Goal: Information Seeking & Learning: Learn about a topic

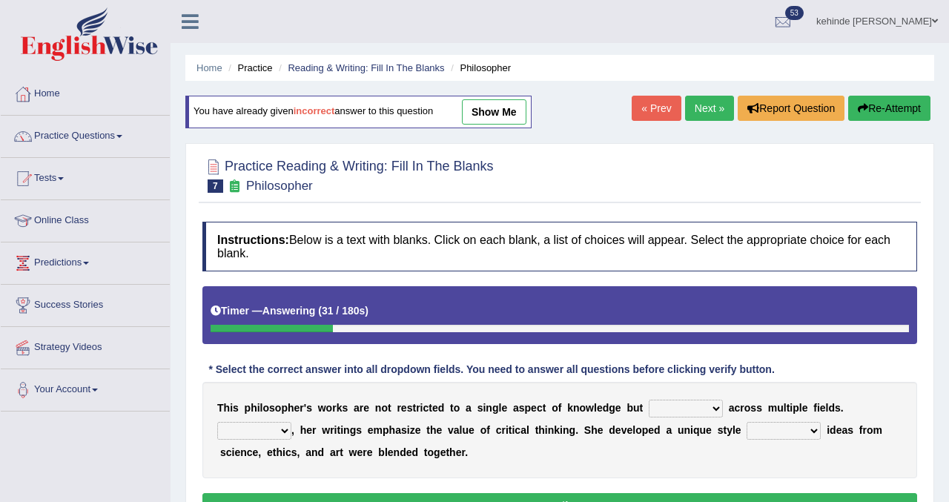
click at [923, 386] on div "Practice Reading & Writing: Fill In The Blanks 7 Philosopher Instructions: Belo…" at bounding box center [559, 340] width 749 height 395
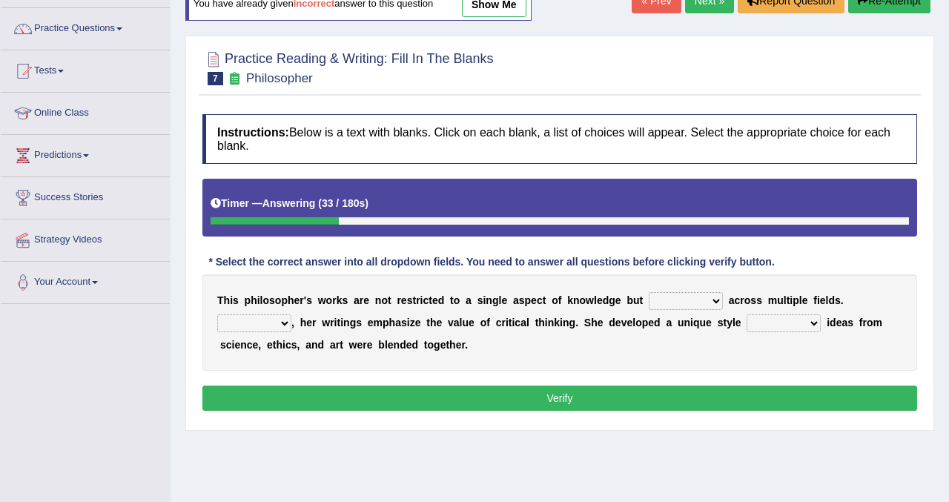
scroll to position [119, 0]
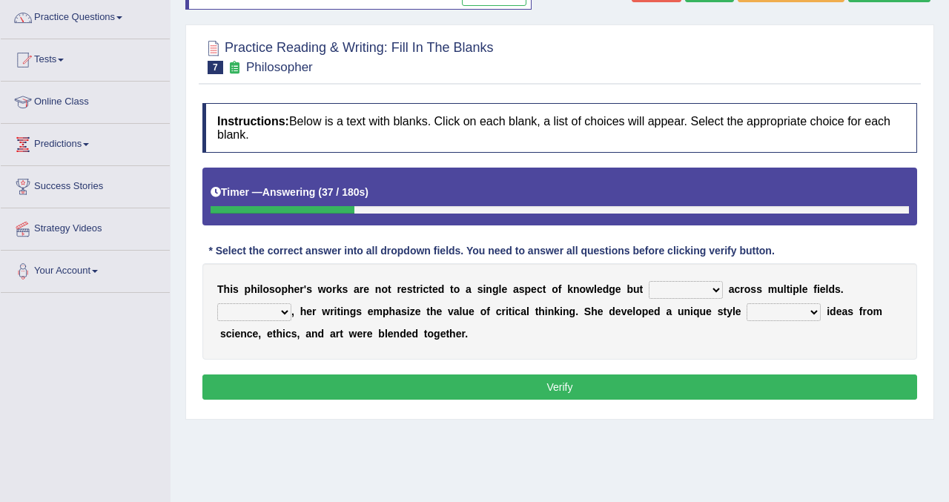
click at [712, 290] on select "constrain contain assemble extend" at bounding box center [686, 290] width 74 height 18
select select "extend"
click at [649, 281] on select "constrain contain assemble extend" at bounding box center [686, 290] width 74 height 18
click at [284, 312] on select "Rather So Moreover Likely" at bounding box center [254, 312] width 74 height 18
select select "Moreover"
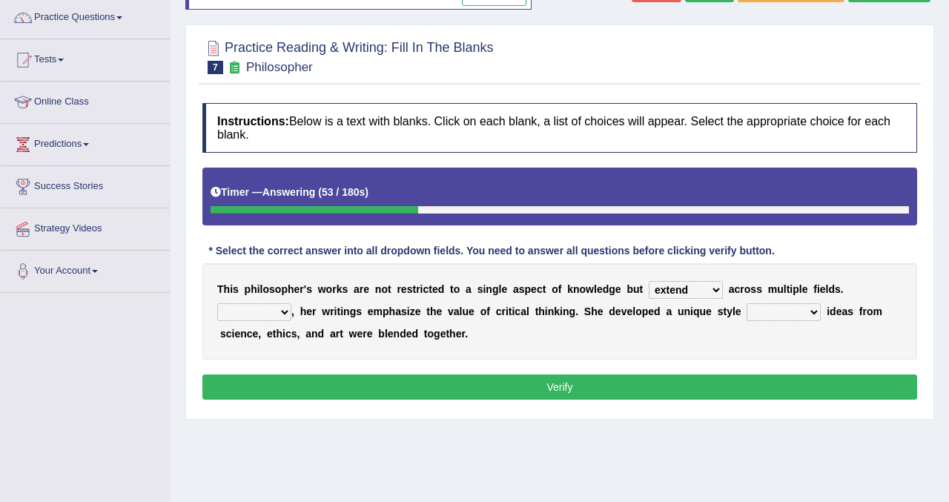
click at [217, 303] on select "Rather So Moreover Likely" at bounding box center [254, 312] width 74 height 18
click at [284, 309] on select "Rather So Moreover Likely" at bounding box center [254, 312] width 74 height 18
click at [814, 311] on select "in that that which in which" at bounding box center [784, 312] width 74 height 18
click at [747, 303] on select "in that that which in which" at bounding box center [784, 312] width 74 height 18
click at [811, 314] on select "in that that which in which" at bounding box center [784, 312] width 74 height 18
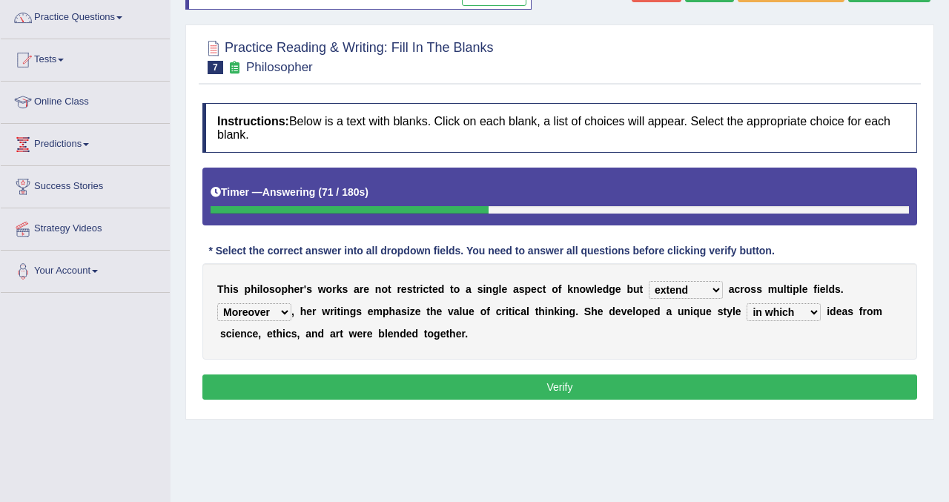
select select "which"
click at [747, 303] on select "in that that which in which" at bounding box center [784, 312] width 74 height 18
click at [526, 384] on button "Verify" at bounding box center [559, 386] width 715 height 25
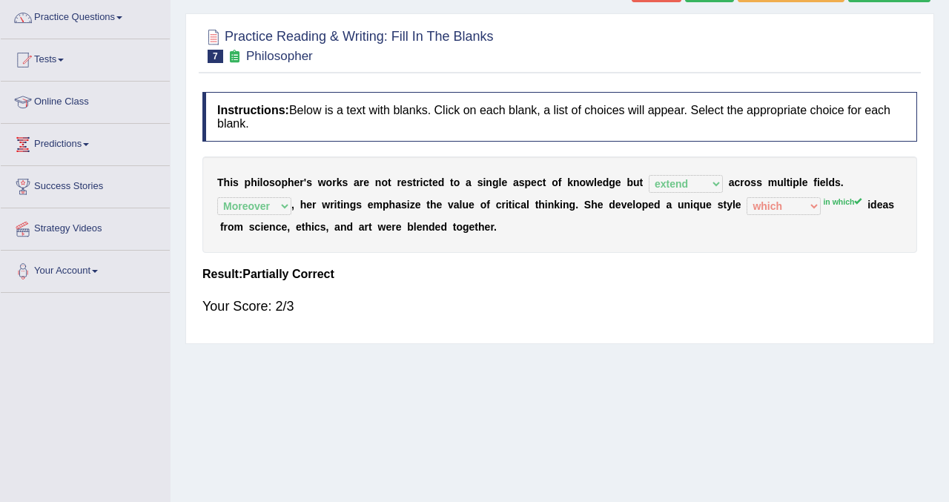
click at [925, 133] on div "Practice Reading & Writing: Fill In The Blanks 7 Philosopher Instructions: Belo…" at bounding box center [559, 178] width 749 height 331
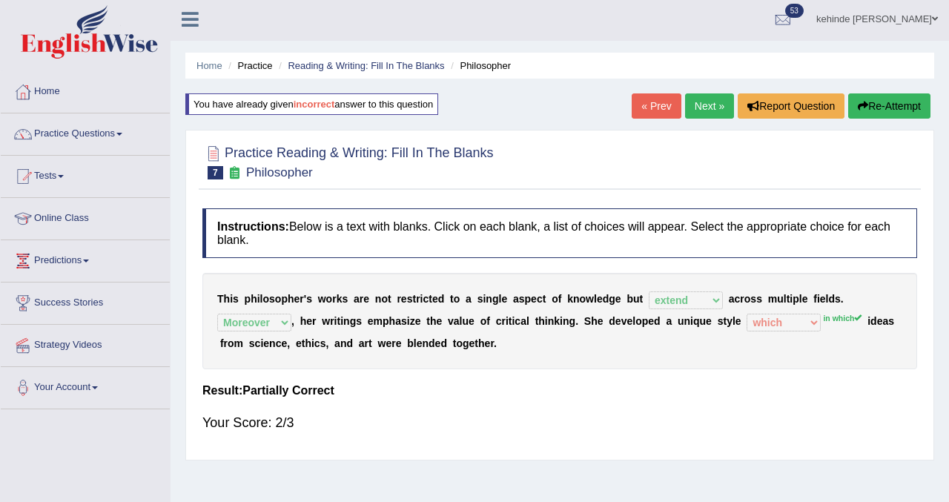
scroll to position [0, 0]
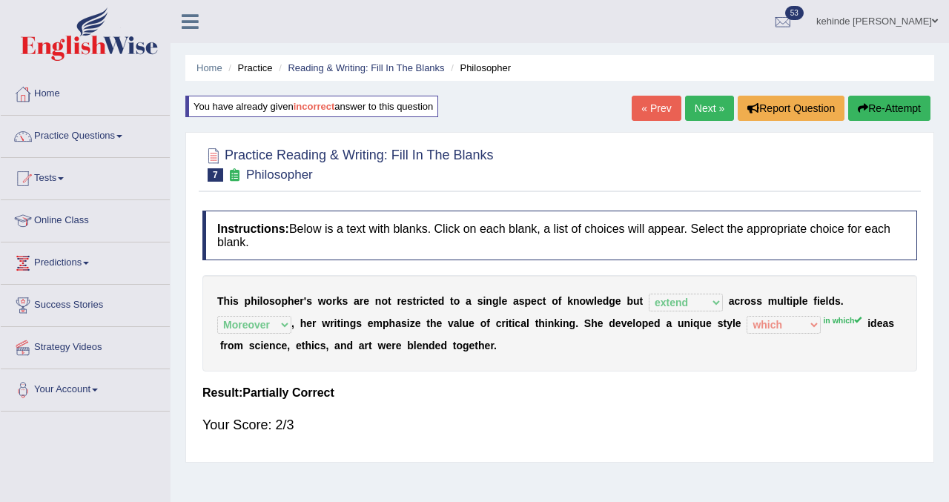
click at [883, 112] on button "Re-Attempt" at bounding box center [889, 108] width 82 height 25
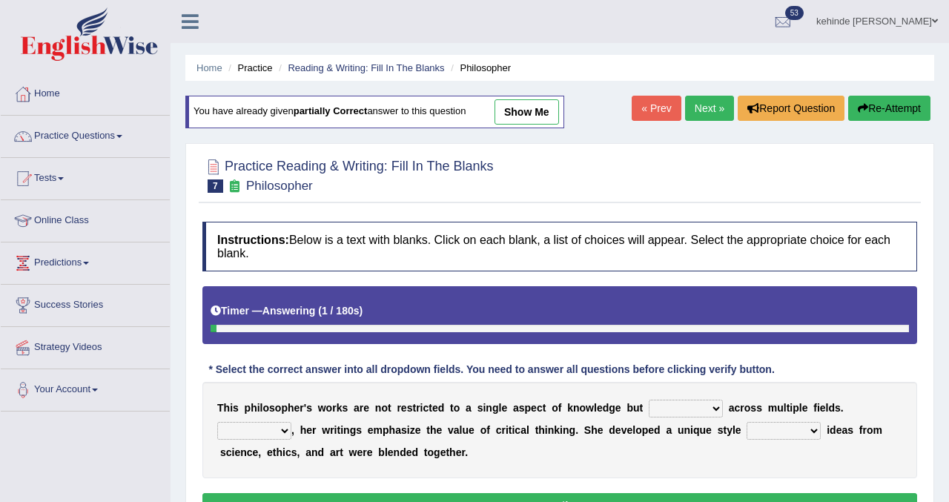
select select "in which"
click at [747, 422] on select "in that that which in which" at bounding box center [784, 431] width 74 height 18
click at [717, 408] on select "constrain contain assemble extend" at bounding box center [686, 409] width 74 height 18
select select "extend"
click at [649, 400] on select "constrain contain assemble extend" at bounding box center [686, 409] width 74 height 18
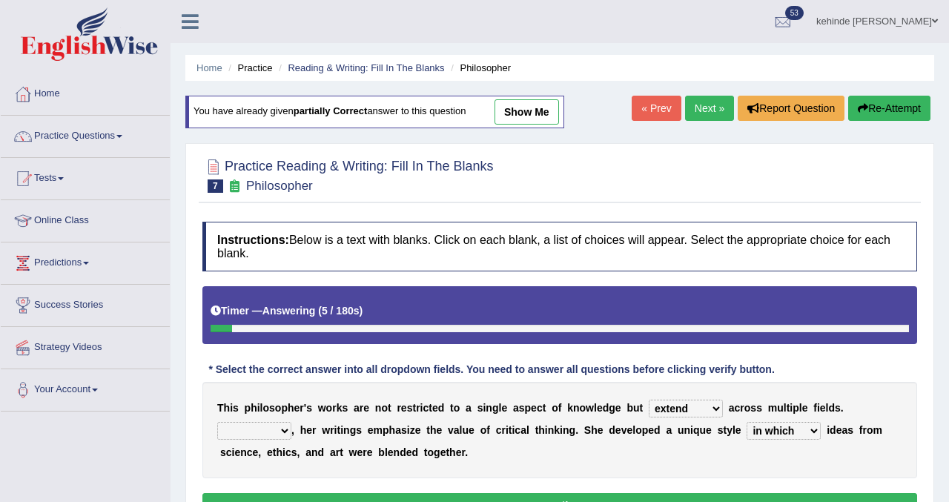
click at [286, 431] on select "Rather So Moreover Likely" at bounding box center [254, 431] width 74 height 18
select select "Moreover"
click at [217, 422] on select "Rather So Moreover Likely" at bounding box center [254, 431] width 74 height 18
click at [520, 501] on button "Verify" at bounding box center [559, 505] width 715 height 25
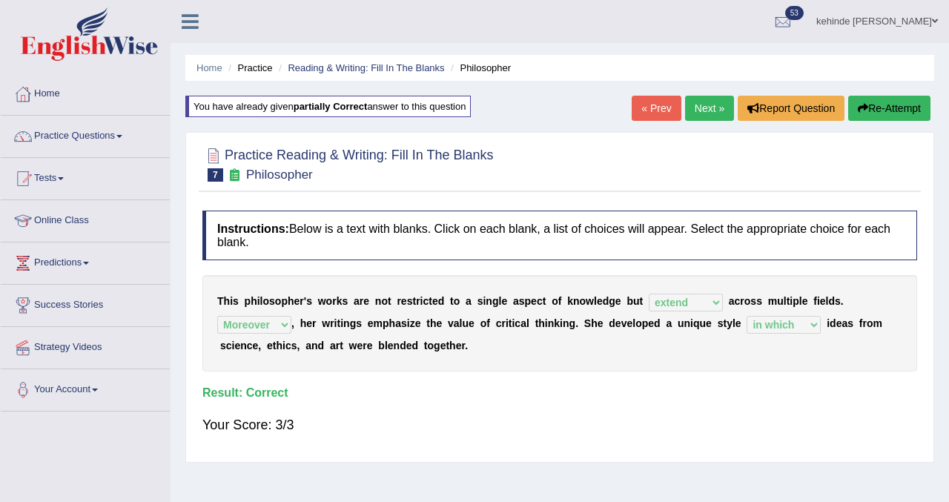
click at [702, 111] on link "Next »" at bounding box center [709, 108] width 49 height 25
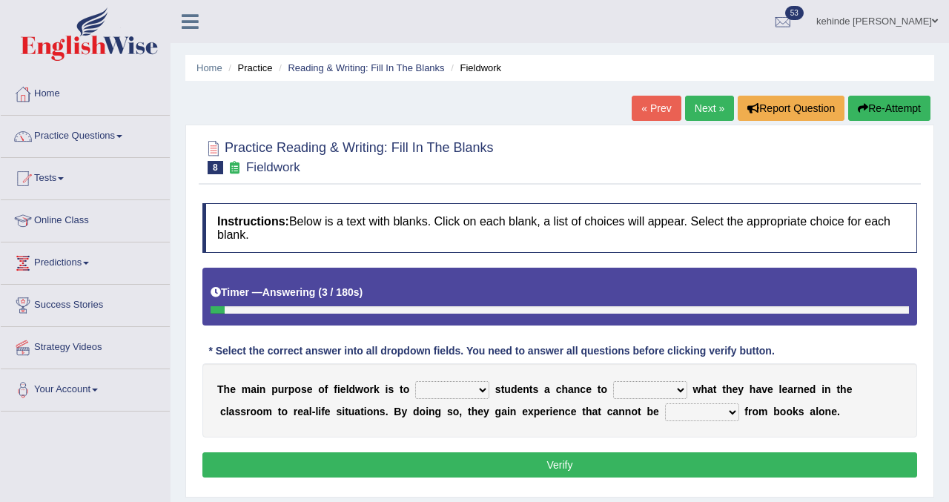
click at [486, 387] on select "resemble stow rave offer" at bounding box center [452, 390] width 74 height 18
select select "offer"
click at [415, 381] on select "resemble stow rave offer" at bounding box center [452, 390] width 74 height 18
click at [680, 389] on select "compare align apply dismount" at bounding box center [650, 390] width 74 height 18
select select "apply"
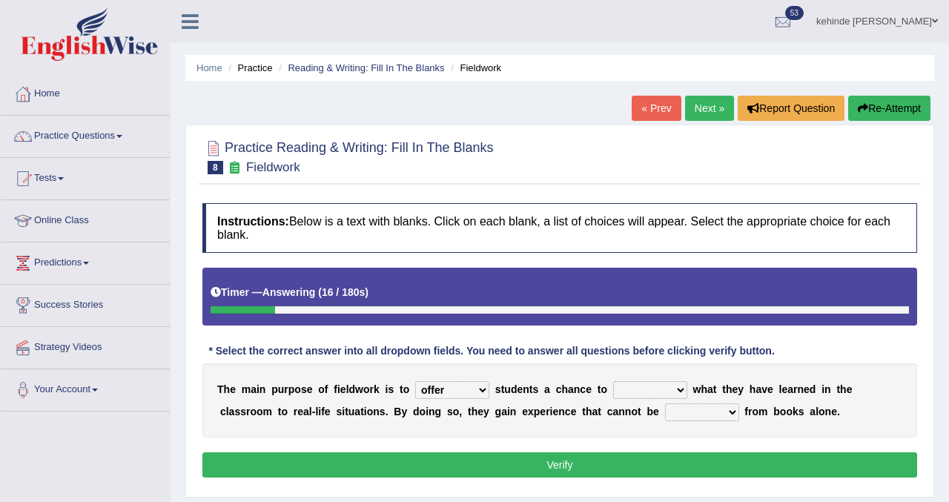
click at [613, 381] on select "compare align apply dismount" at bounding box center [650, 390] width 74 height 18
click at [732, 410] on select "originated prepared obtained touted" at bounding box center [702, 412] width 74 height 18
select select "obtained"
click at [665, 403] on select "originated prepared obtained touted" at bounding box center [702, 412] width 74 height 18
click at [649, 466] on button "Verify" at bounding box center [559, 464] width 715 height 25
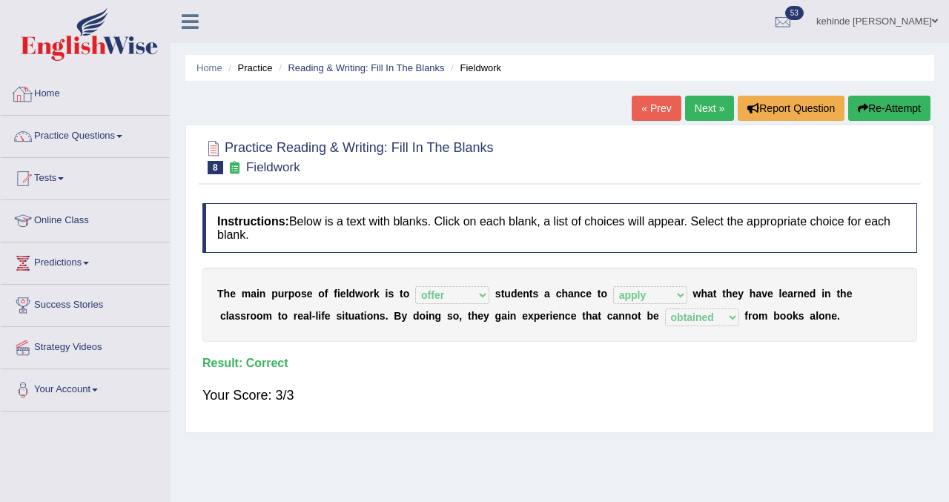
click at [56, 92] on link "Home" at bounding box center [85, 91] width 169 height 37
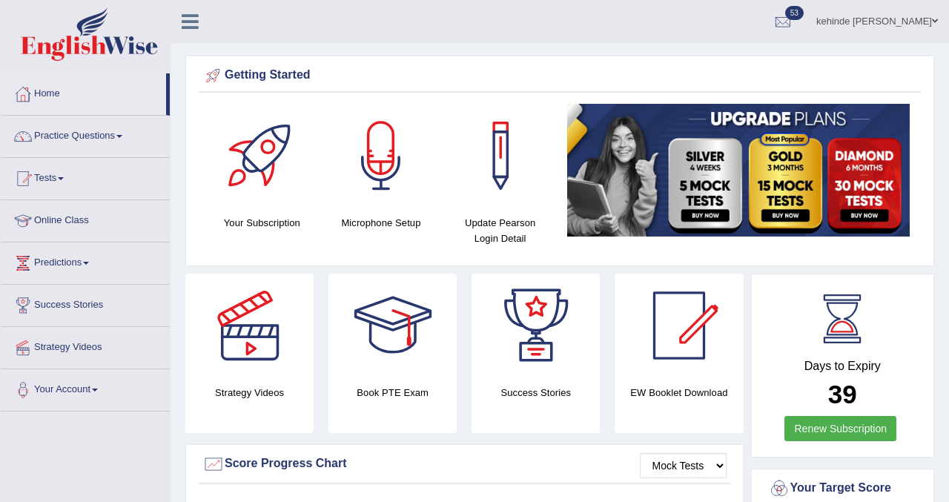
click at [91, 140] on link "Practice Questions" at bounding box center [85, 134] width 169 height 37
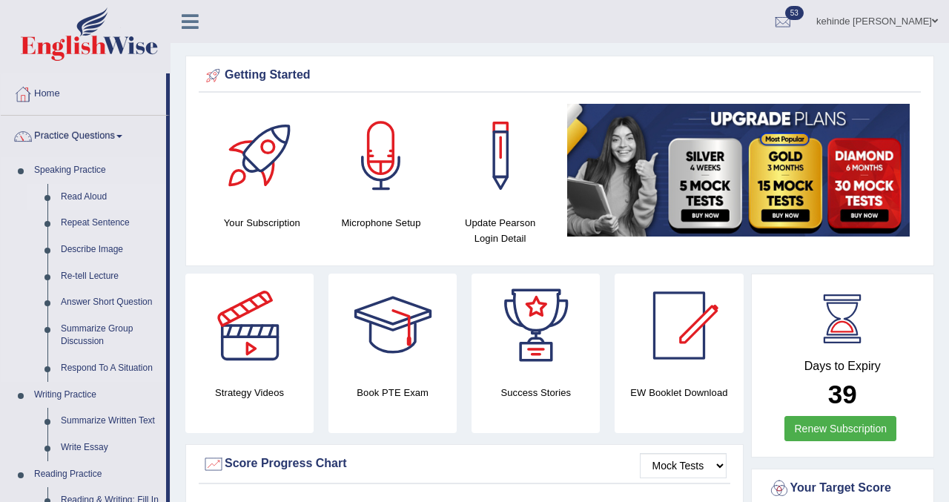
click at [150, 186] on link "Read Aloud" at bounding box center [110, 197] width 112 height 27
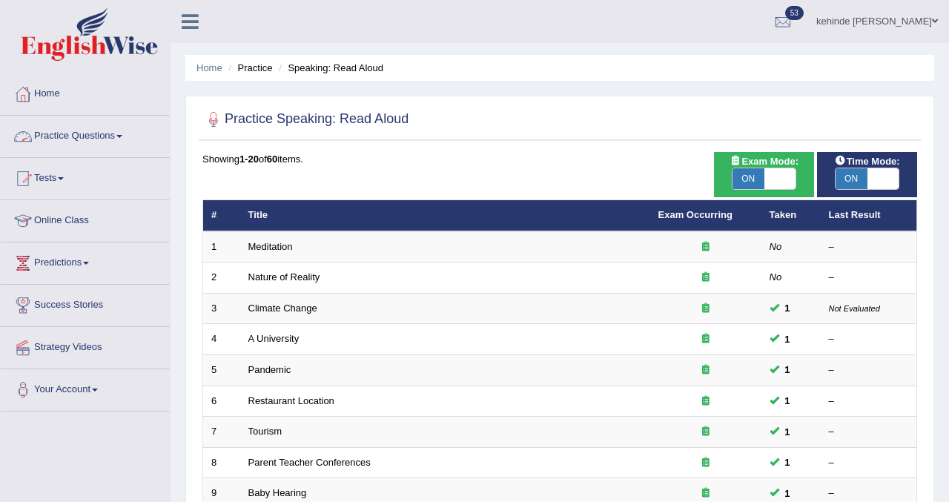
click at [76, 148] on link "Practice Questions" at bounding box center [85, 134] width 169 height 37
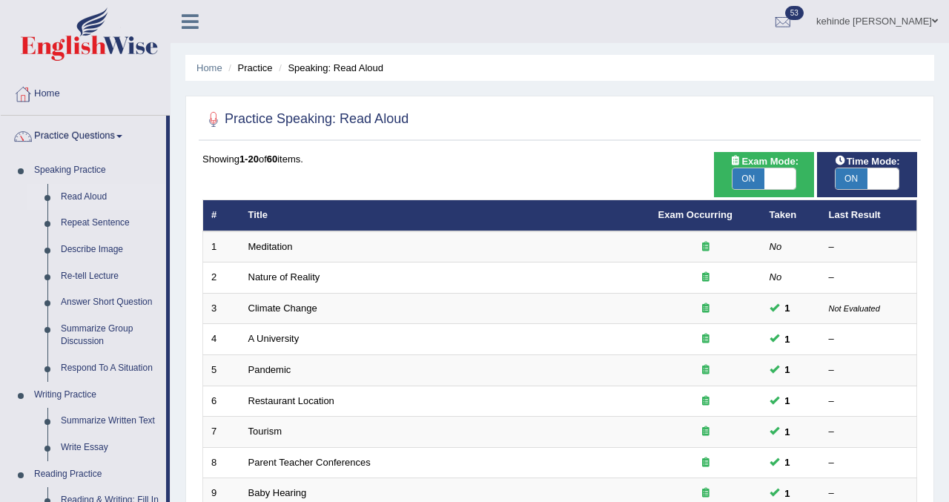
click at [177, 203] on div "Home Practice Speaking: Read Aloud Practice Speaking: Read Aloud Time Mode: ON …" at bounding box center [560, 472] width 778 height 945
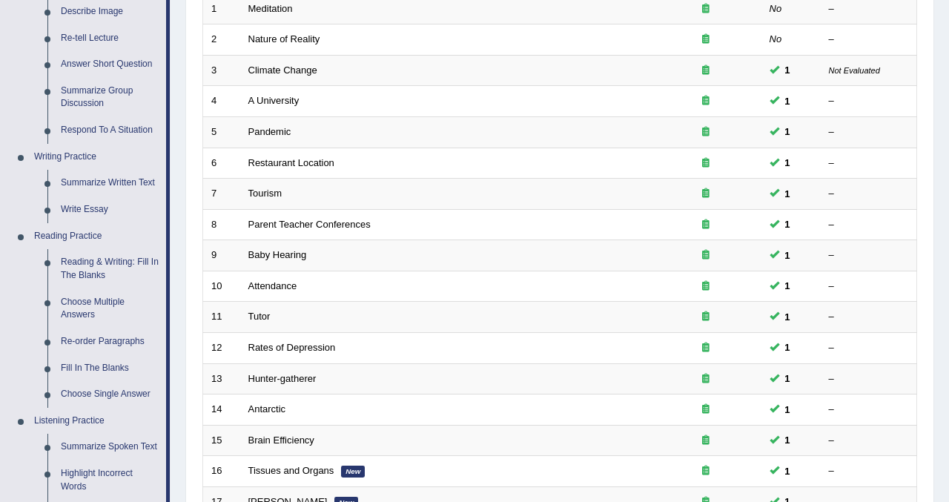
scroll to position [267, 0]
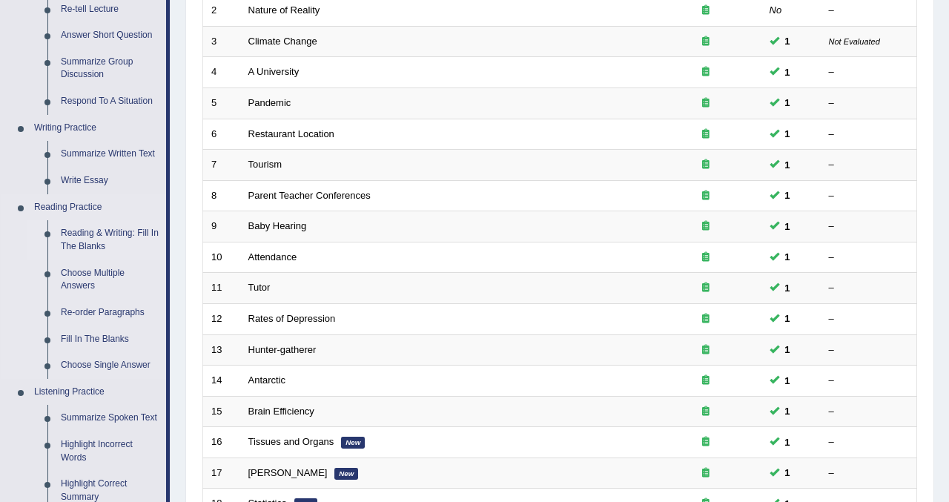
click at [99, 235] on link "Reading & Writing: Fill In The Blanks" at bounding box center [110, 239] width 112 height 39
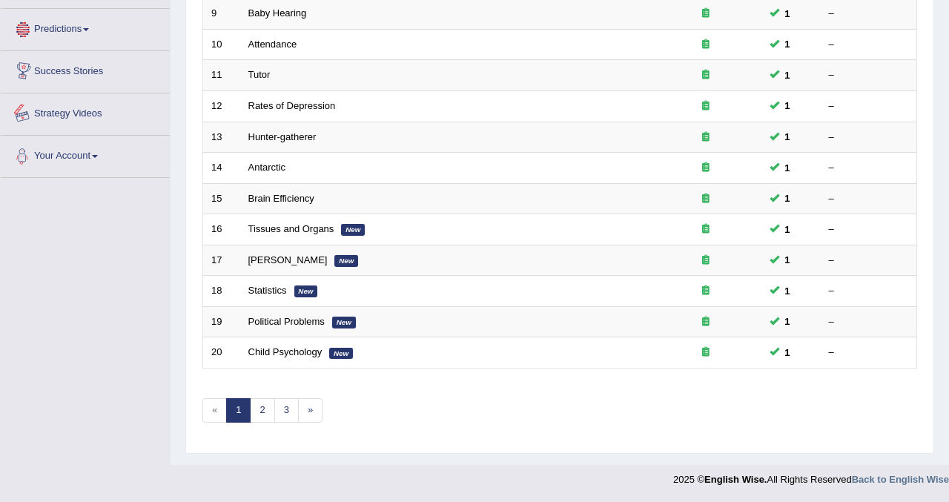
scroll to position [684, 0]
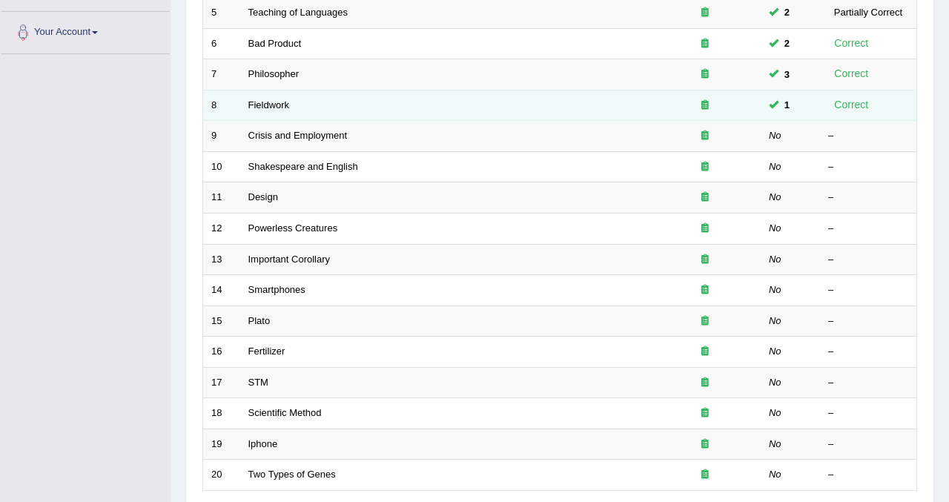
scroll to position [356, 0]
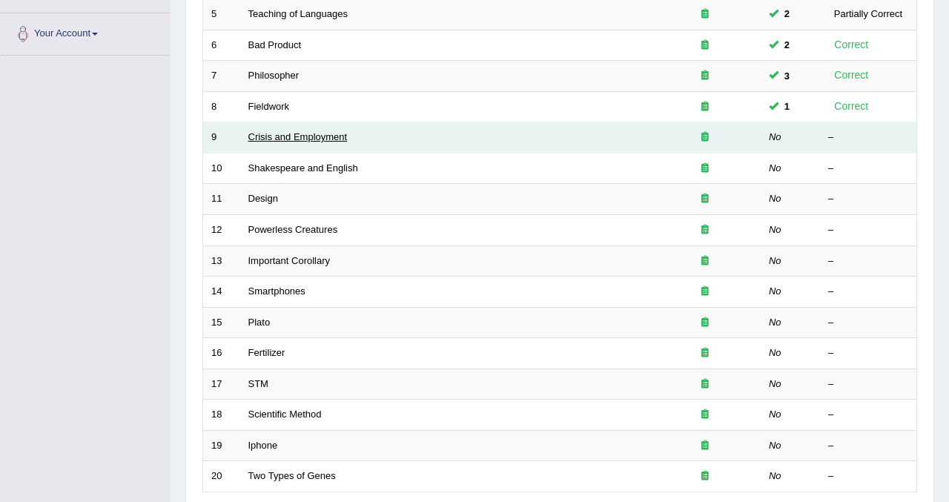
click at [292, 135] on link "Crisis and Employment" at bounding box center [297, 136] width 99 height 11
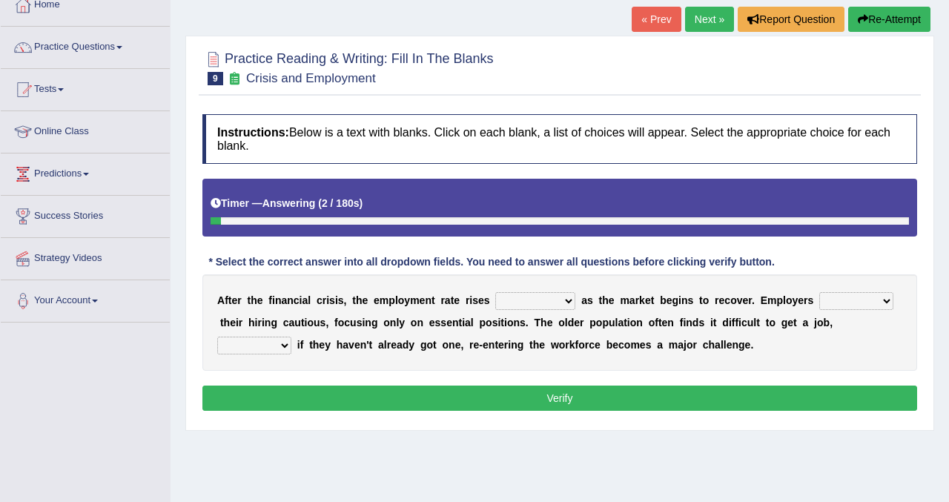
scroll to position [119, 0]
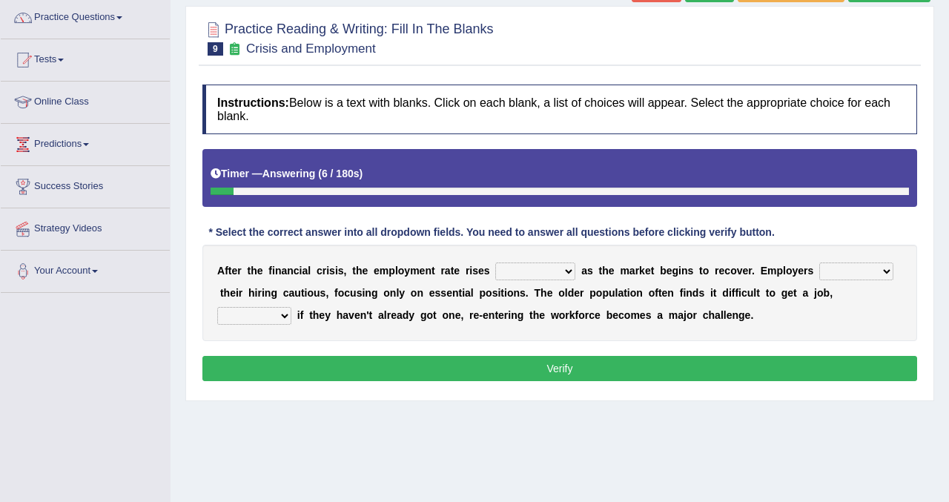
click at [566, 268] on select "normally conversely strenuously sharply" at bounding box center [535, 271] width 80 height 18
select select "sharply"
click at [495, 262] on select "normally conversely strenuously sharply" at bounding box center [535, 271] width 80 height 18
click at [889, 273] on select "keeping kept keep are kept" at bounding box center [856, 271] width 74 height 18
select select "keep"
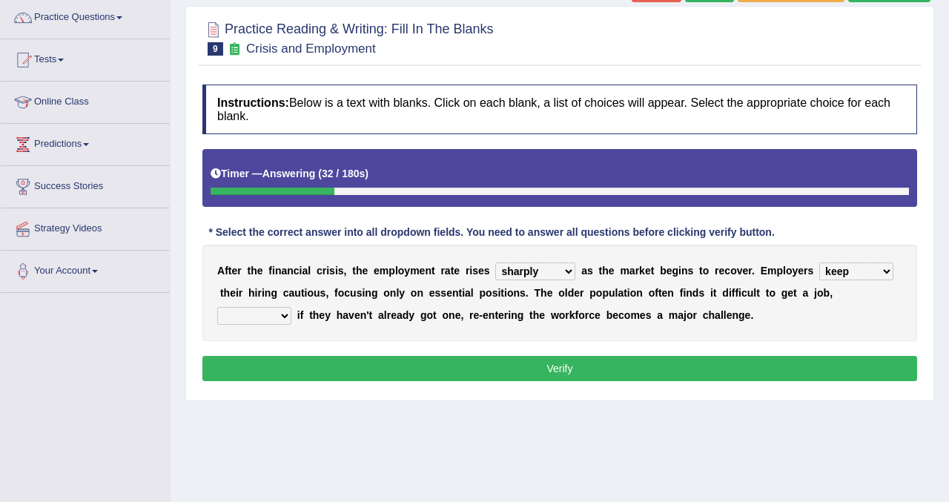
click at [819, 262] on select "keeping kept keep are kept" at bounding box center [856, 271] width 74 height 18
click at [282, 307] on select "although while then because" at bounding box center [254, 316] width 74 height 18
click at [217, 307] on select "although while then because" at bounding box center [254, 316] width 74 height 18
click at [282, 313] on select "although while then because" at bounding box center [254, 316] width 74 height 18
select select "because"
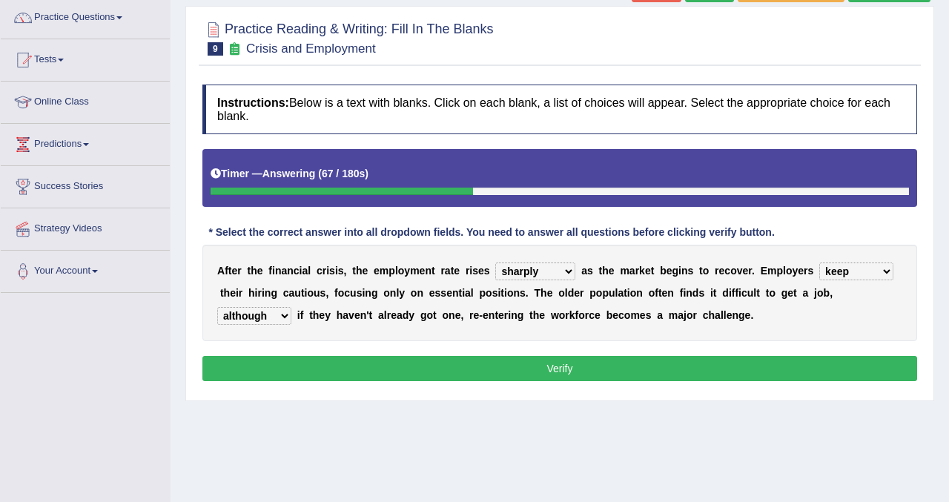
click at [217, 307] on select "although while then because" at bounding box center [254, 316] width 74 height 18
click at [848, 273] on select "keeping kept keep are kept" at bounding box center [856, 271] width 74 height 18
click at [858, 273] on select "keeping kept keep are kept" at bounding box center [856, 271] width 74 height 18
select select "kept"
click at [819, 262] on select "keeping kept keep are kept" at bounding box center [856, 271] width 74 height 18
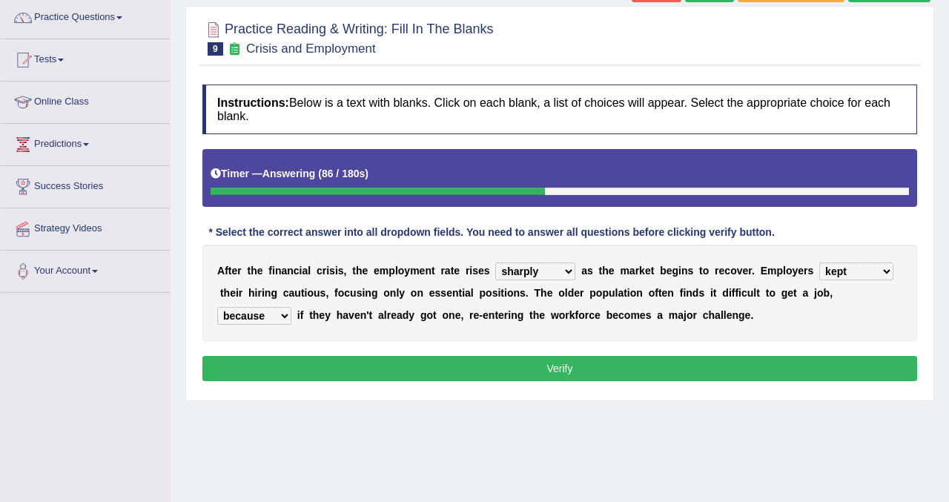
click at [626, 371] on button "Verify" at bounding box center [559, 368] width 715 height 25
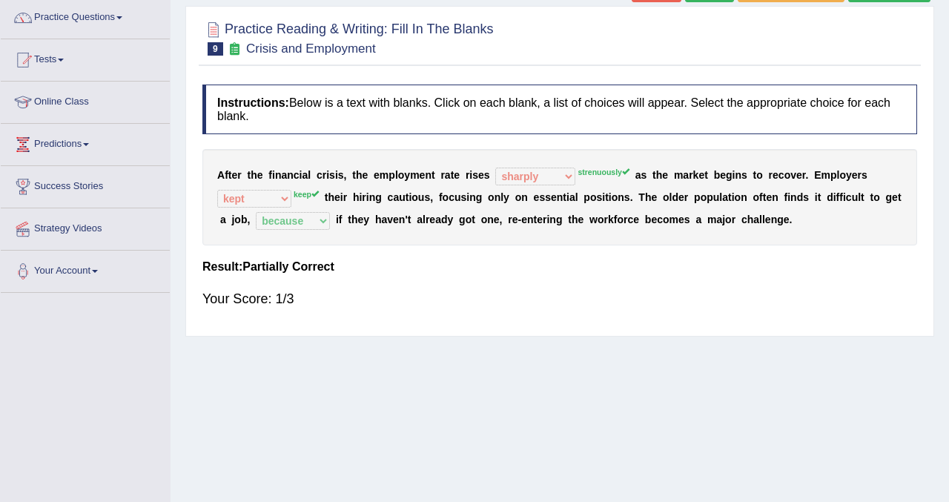
click at [889, 44] on div at bounding box center [559, 37] width 715 height 45
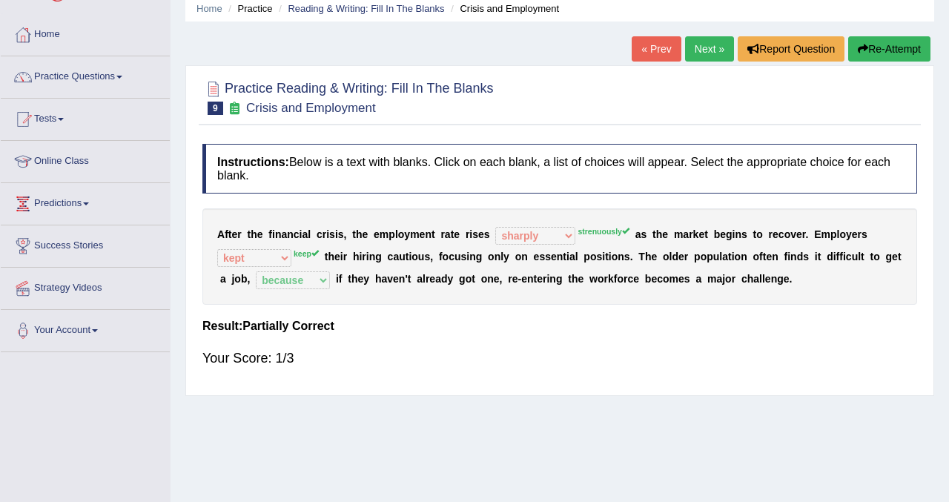
scroll to position [59, 0]
click at [883, 47] on button "Re-Attempt" at bounding box center [889, 48] width 82 height 25
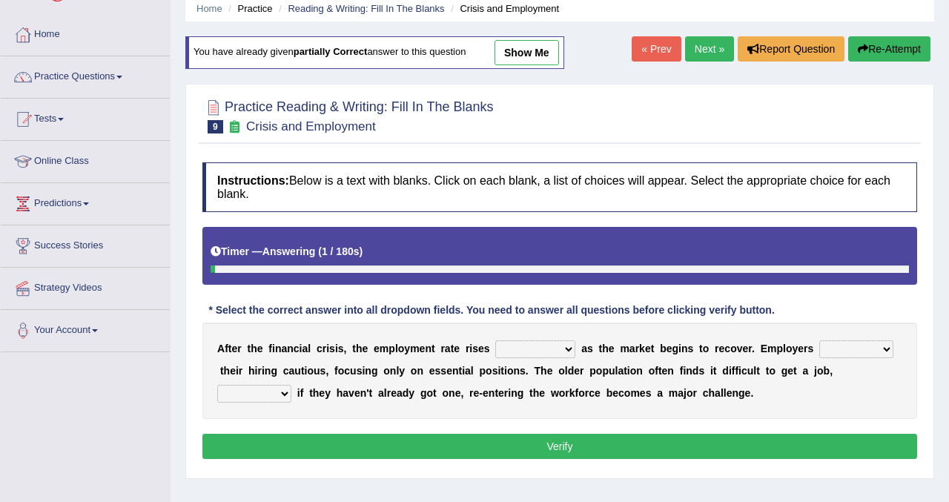
click at [892, 345] on div "A f t e r t h e f i n a n c i a l c r i s i s , t h e e m p l o y m e n t r a t…" at bounding box center [559, 371] width 715 height 96
click at [881, 347] on select "keeping kept keep are kept" at bounding box center [856, 349] width 74 height 18
select select "keep"
click at [819, 340] on select "keeping kept keep are kept" at bounding box center [856, 349] width 74 height 18
click at [281, 395] on select "although while then because" at bounding box center [254, 394] width 74 height 18
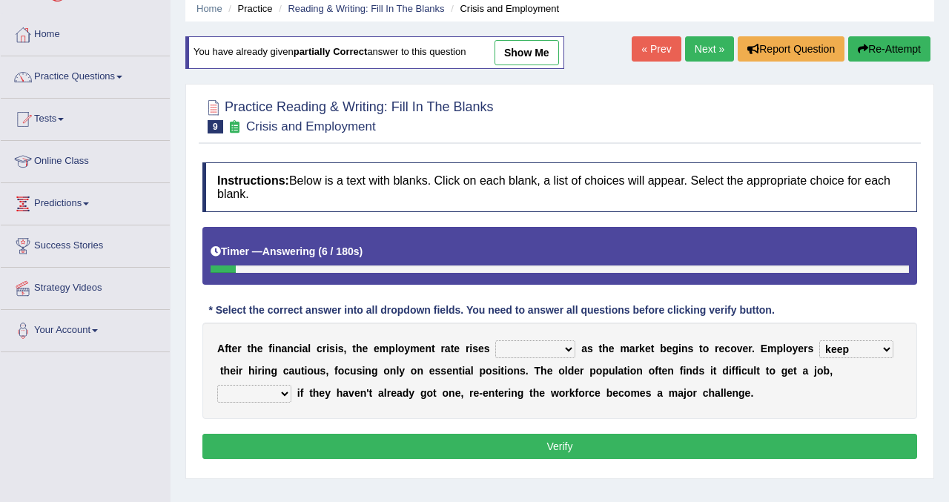
select select "because"
click at [217, 385] on select "although while then because" at bounding box center [254, 394] width 74 height 18
click at [565, 348] on select "normally conversely strenuously sharply" at bounding box center [535, 349] width 80 height 18
select select "strenuously"
click at [495, 340] on select "normally conversely strenuously sharply" at bounding box center [535, 349] width 80 height 18
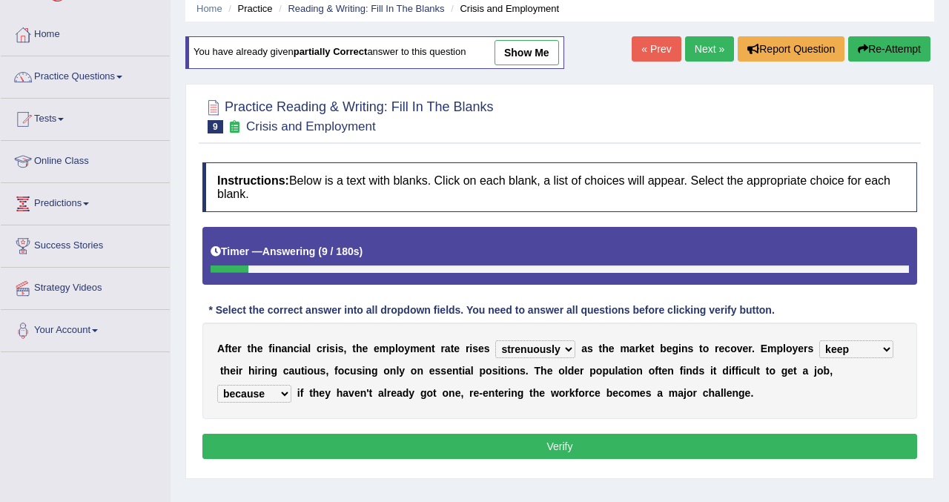
click at [527, 444] on button "Verify" at bounding box center [559, 446] width 715 height 25
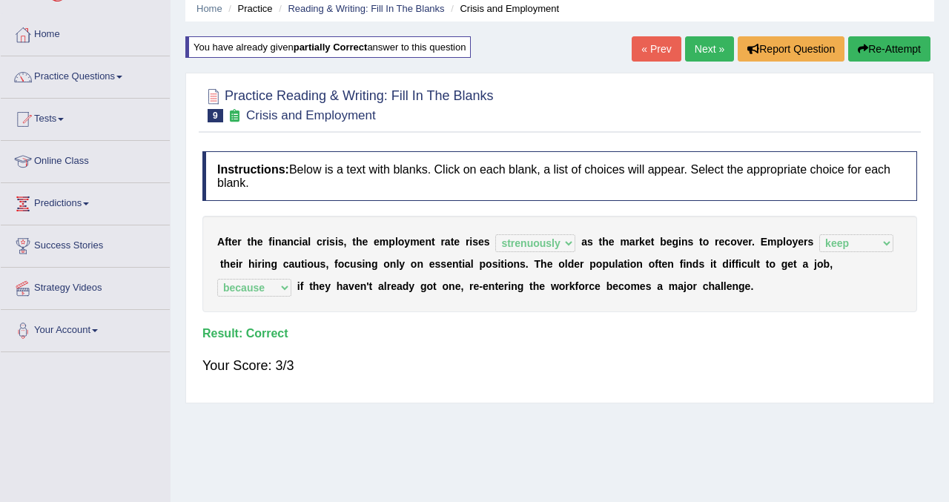
click at [697, 47] on link "Next »" at bounding box center [709, 48] width 49 height 25
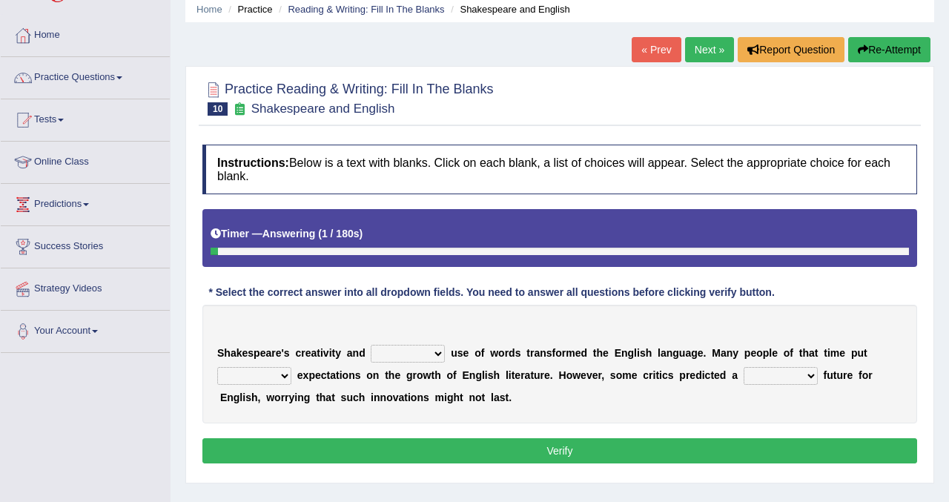
scroll to position [59, 0]
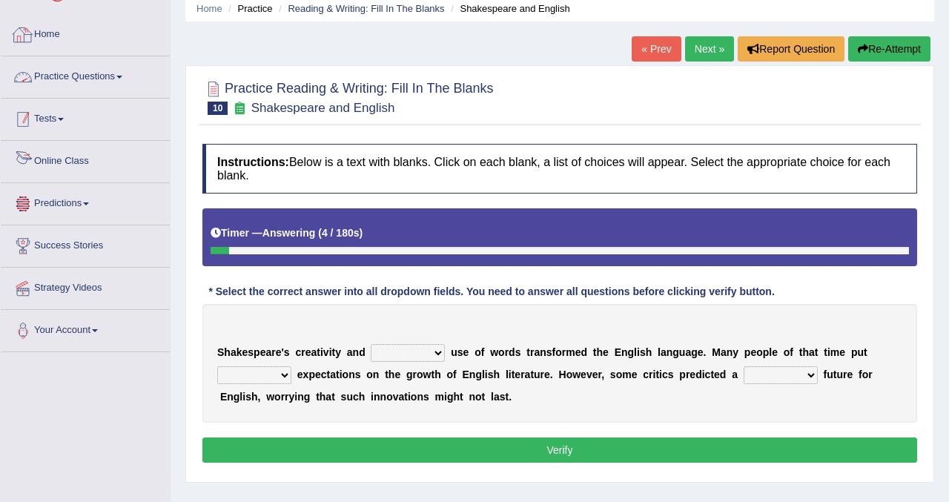
click at [87, 69] on link "Practice Questions" at bounding box center [85, 74] width 169 height 37
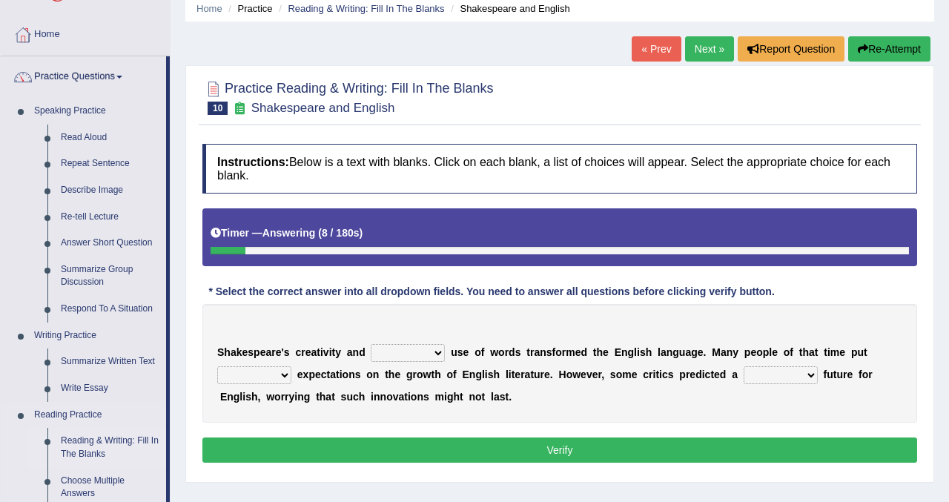
click at [99, 446] on link "Reading & Writing: Fill In The Blanks" at bounding box center [110, 447] width 112 height 39
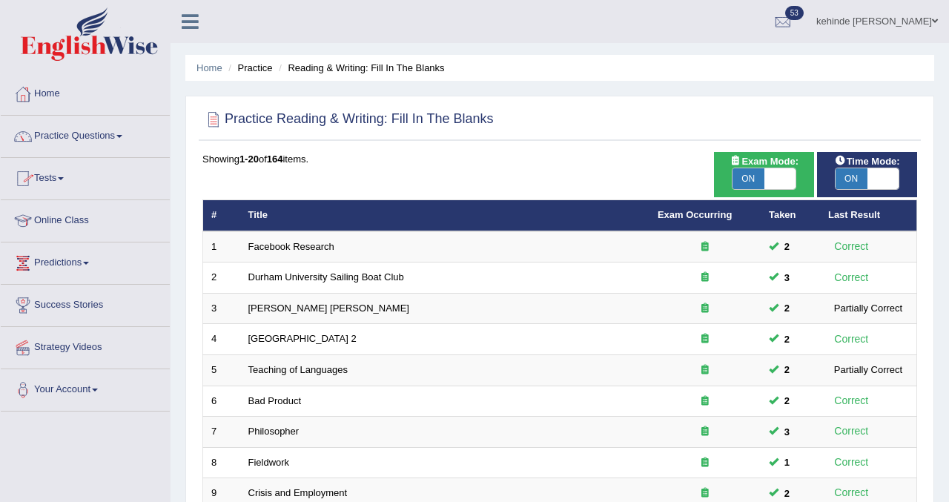
click at [79, 138] on link "Practice Questions" at bounding box center [85, 134] width 169 height 37
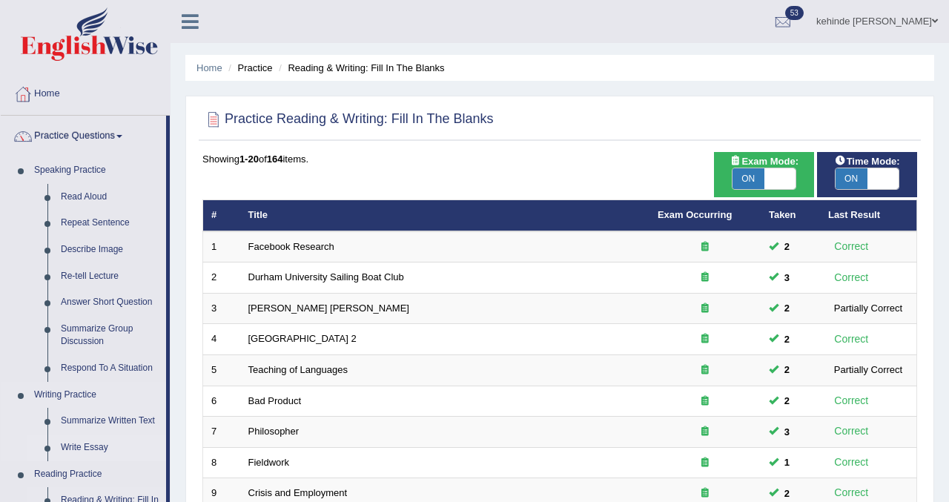
click at [78, 453] on link "Write Essay" at bounding box center [110, 447] width 112 height 27
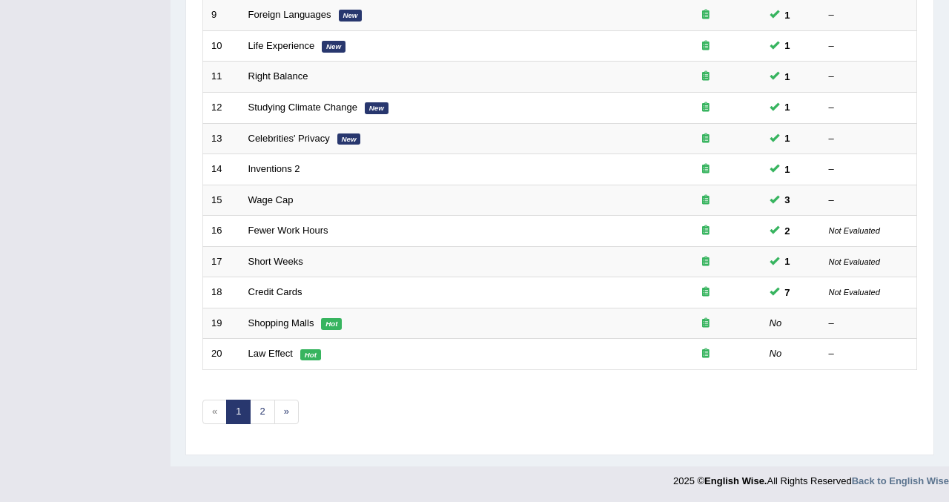
scroll to position [480, 0]
click at [262, 416] on link "2" at bounding box center [262, 410] width 24 height 24
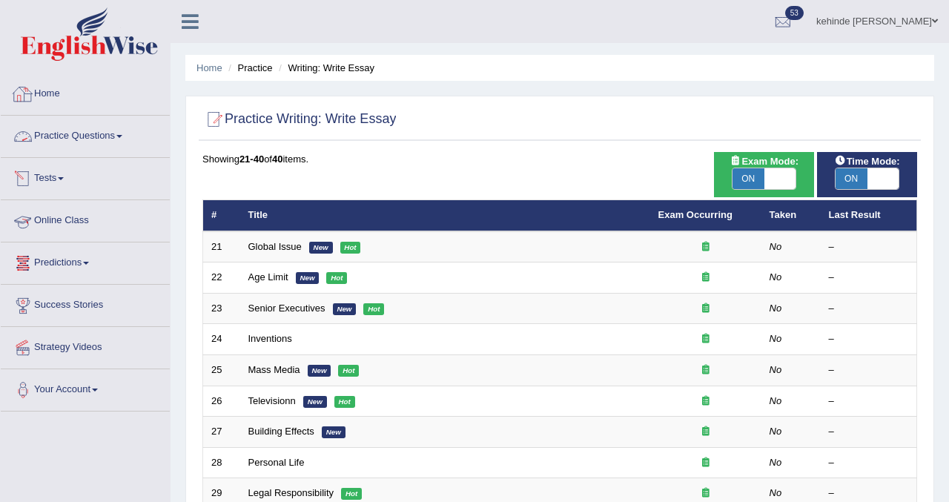
click at [63, 102] on link "Home" at bounding box center [85, 91] width 169 height 37
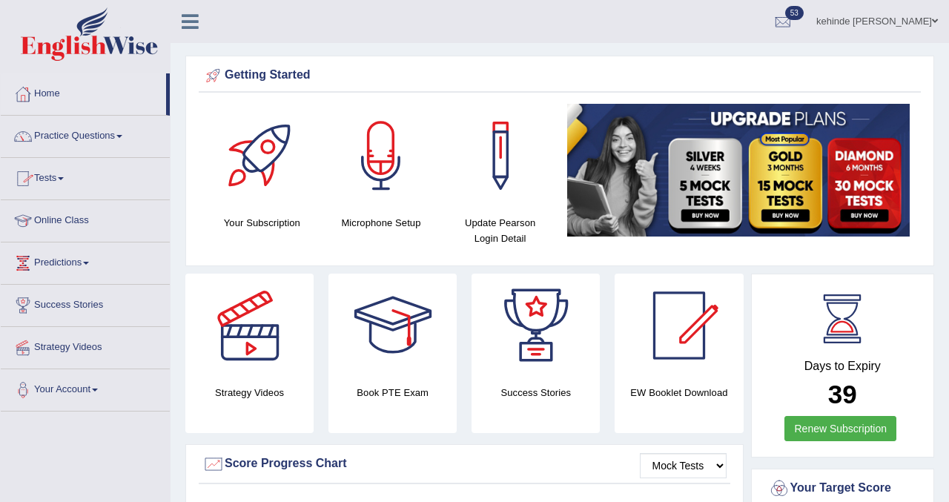
click at [62, 139] on link "Practice Questions" at bounding box center [85, 134] width 169 height 37
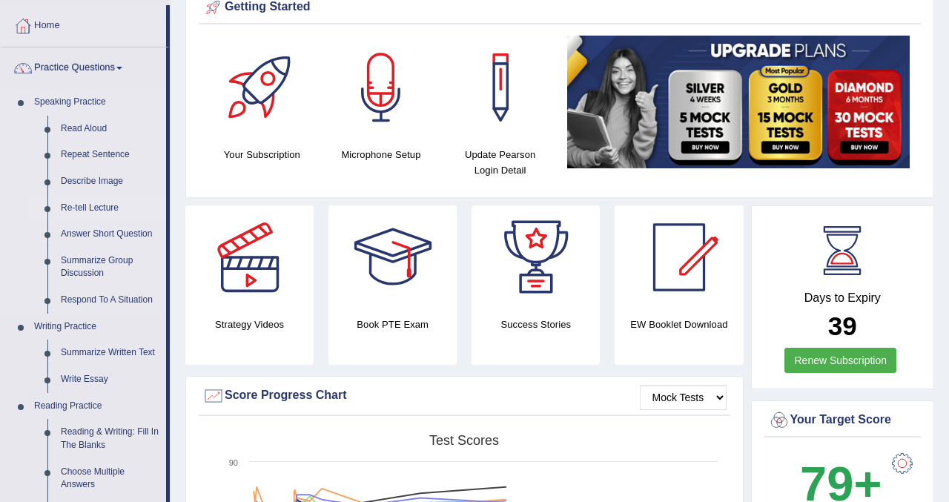
scroll to position [89, 0]
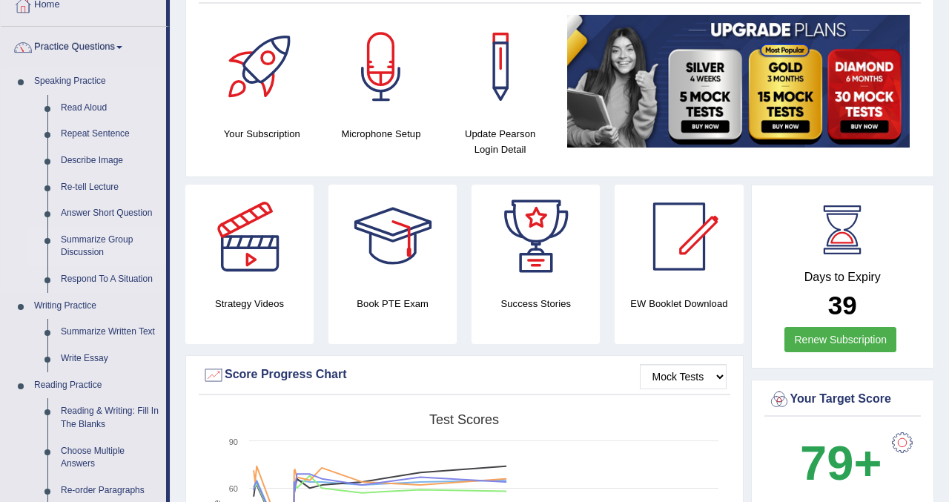
click at [102, 244] on link "Summarize Group Discussion" at bounding box center [110, 246] width 112 height 39
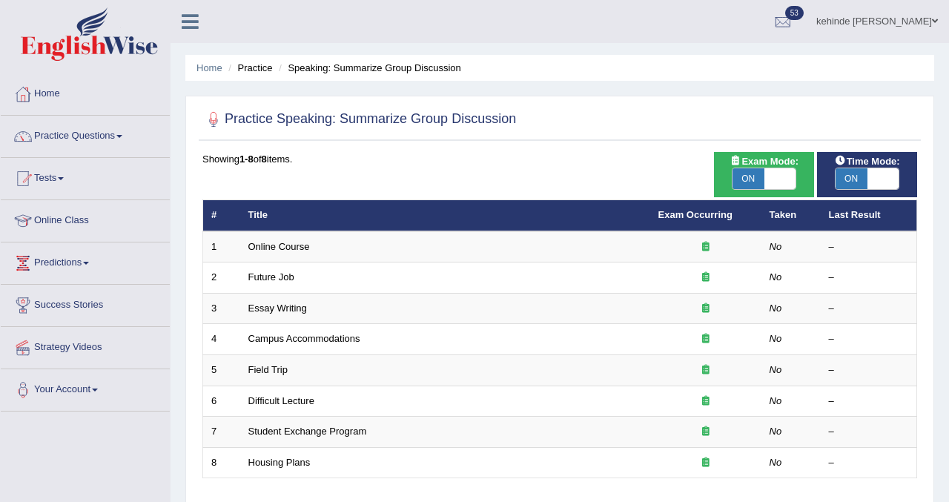
click at [944, 243] on div "Home Practice Speaking: Summarize Group Discussion Practice Speaking: Summarize…" at bounding box center [560, 370] width 778 height 741
click at [79, 130] on link "Practice Questions" at bounding box center [85, 134] width 169 height 37
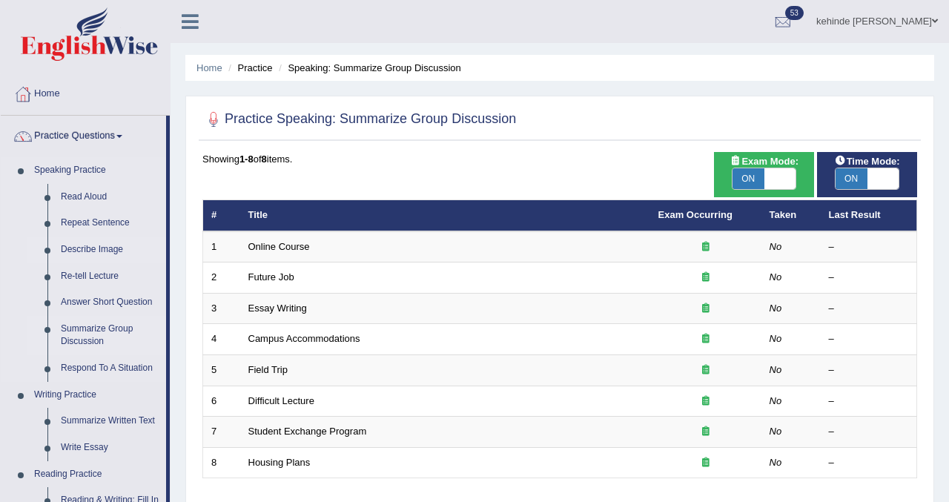
click at [95, 249] on link "Describe Image" at bounding box center [110, 250] width 112 height 27
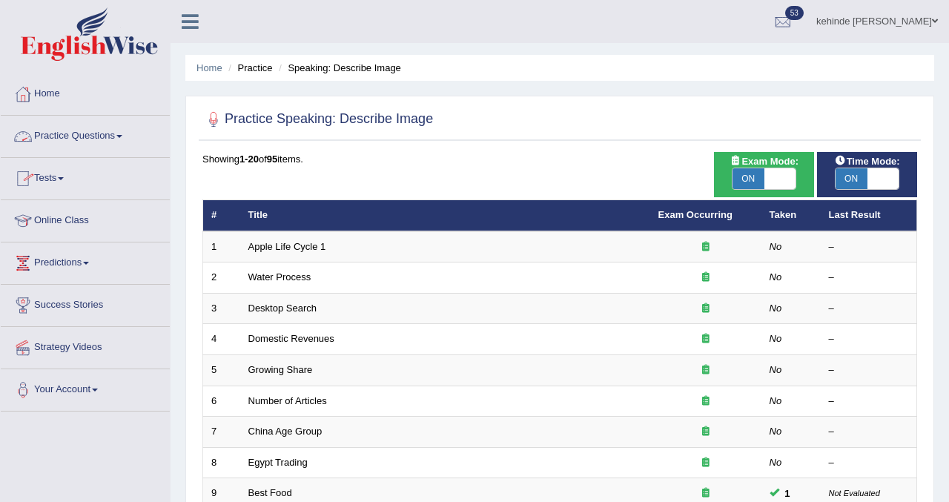
click at [90, 130] on link "Practice Questions" at bounding box center [85, 134] width 169 height 37
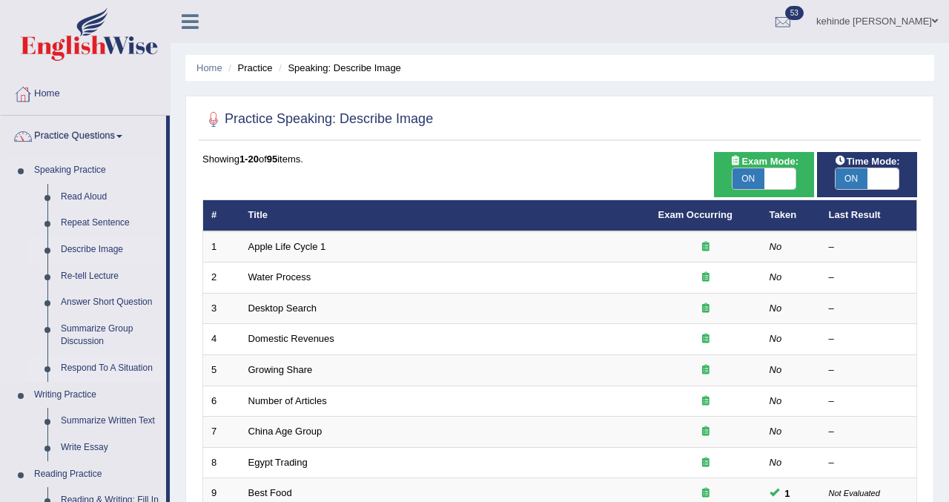
click at [100, 366] on link "Respond To A Situation" at bounding box center [110, 368] width 112 height 27
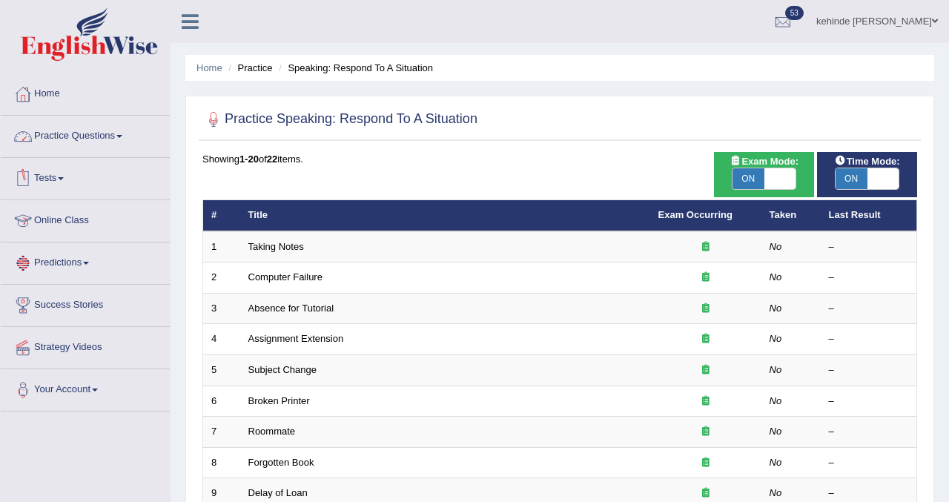
click at [82, 133] on link "Practice Questions" at bounding box center [85, 134] width 169 height 37
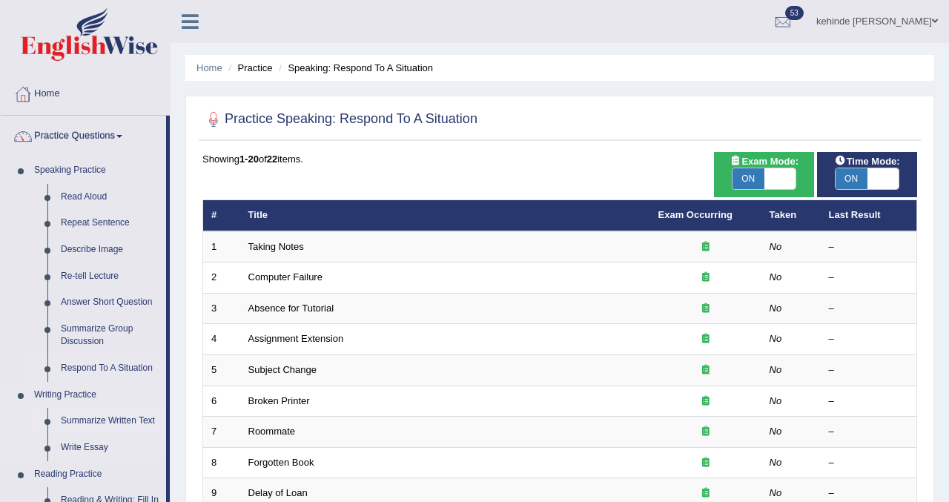
click at [112, 419] on link "Summarize Written Text" at bounding box center [110, 421] width 112 height 27
